Goal: Task Accomplishment & Management: Manage account settings

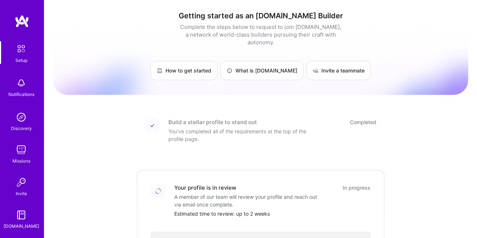
click at [19, 154] on img at bounding box center [21, 149] width 15 height 15
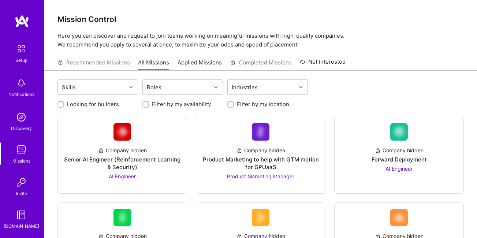
click at [201, 65] on link "Applied Missions" at bounding box center [199, 65] width 44 height 12
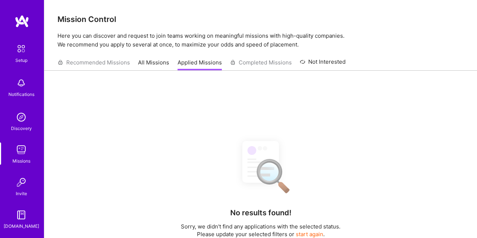
click at [155, 63] on link "All Missions" at bounding box center [153, 65] width 31 height 12
